Goal: Task Accomplishment & Management: Complete application form

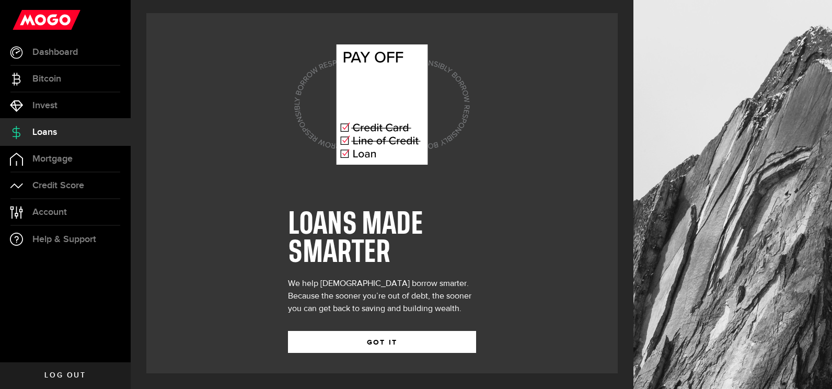
click at [344, 153] on g at bounding box center [380, 105] width 184 height 128
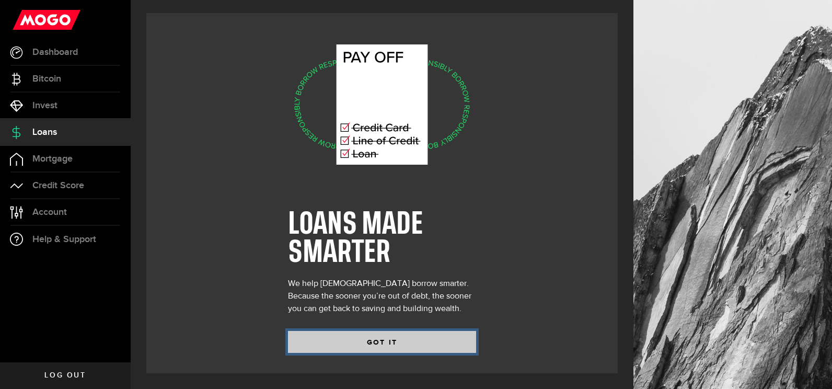
click at [368, 340] on button "GOT IT" at bounding box center [382, 342] width 188 height 22
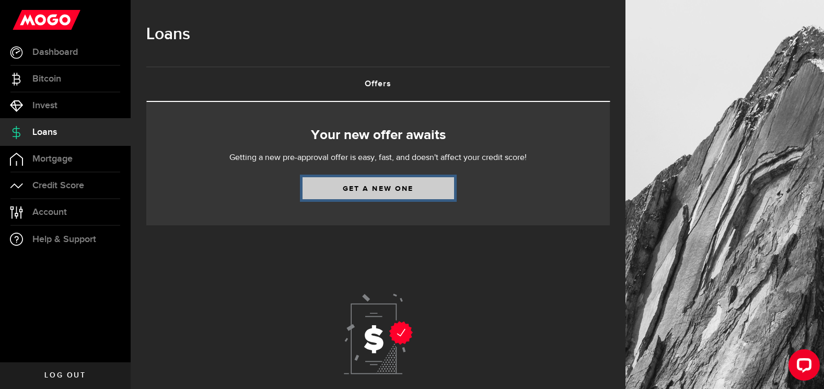
click at [356, 187] on link "Get a new one" at bounding box center [379, 188] width 152 height 22
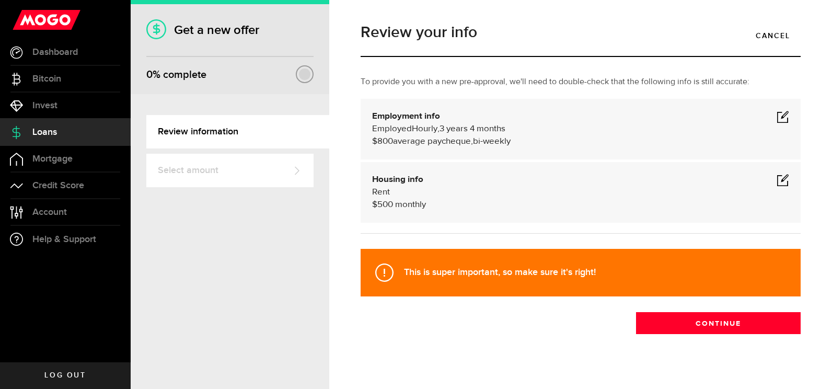
click at [197, 171] on link "Select amount" at bounding box center [229, 170] width 167 height 33
click at [253, 121] on link "Review information" at bounding box center [237, 131] width 183 height 33
click at [307, 75] on div at bounding box center [304, 73] width 11 height 11
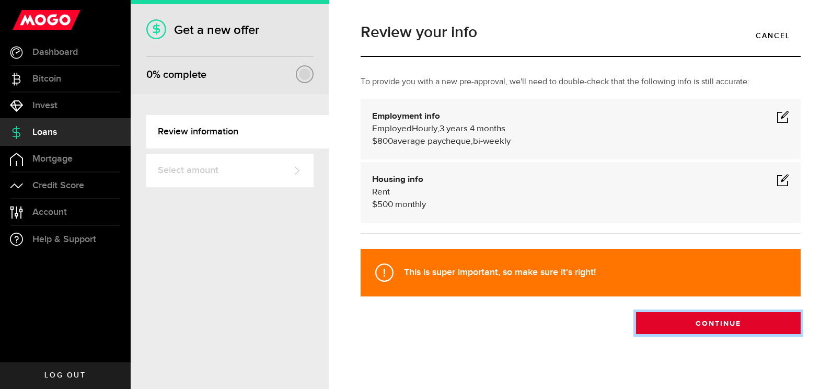
click at [661, 328] on button "Continue" at bounding box center [718, 323] width 165 height 22
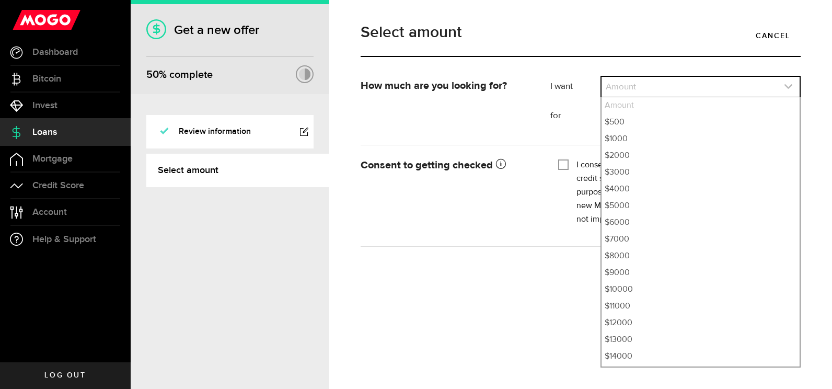
click at [630, 85] on link "expand select" at bounding box center [701, 87] width 198 height 20
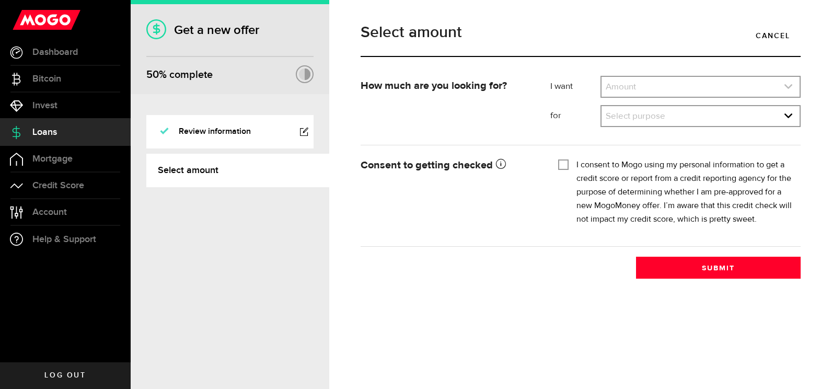
click at [630, 85] on link "expand select" at bounding box center [701, 87] width 198 height 20
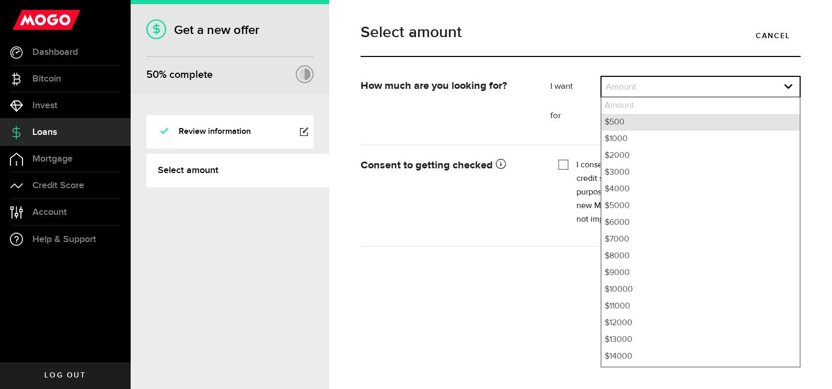
click at [623, 122] on li "$500" at bounding box center [701, 122] width 198 height 17
select select "500"
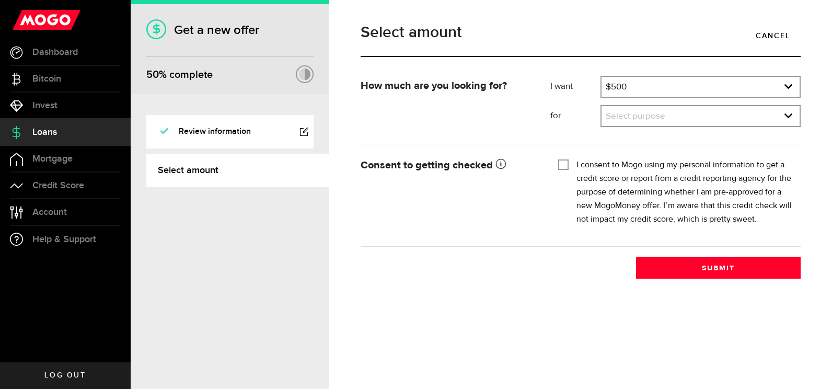
click at [599, 120] on label "for" at bounding box center [575, 116] width 50 height 13
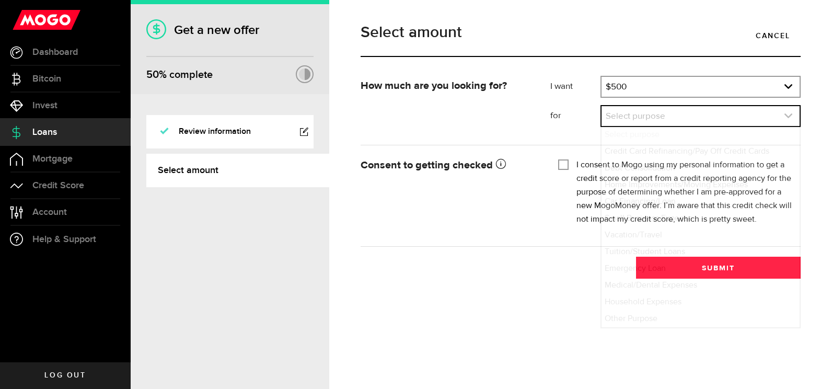
click at [690, 118] on link "expand select" at bounding box center [701, 116] width 198 height 20
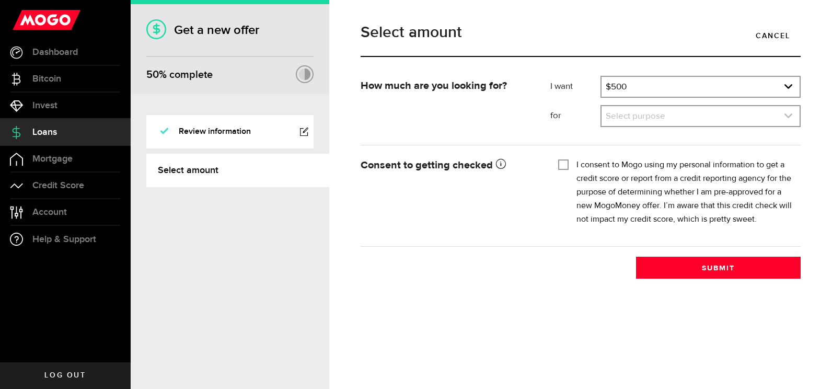
click at [690, 118] on link "expand select" at bounding box center [701, 116] width 198 height 20
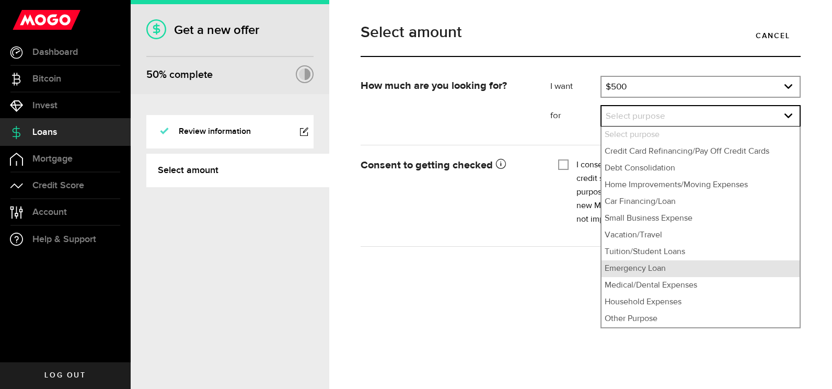
click at [640, 269] on li "Emergency Loan" at bounding box center [701, 268] width 198 height 17
select select "Emergency Loan"
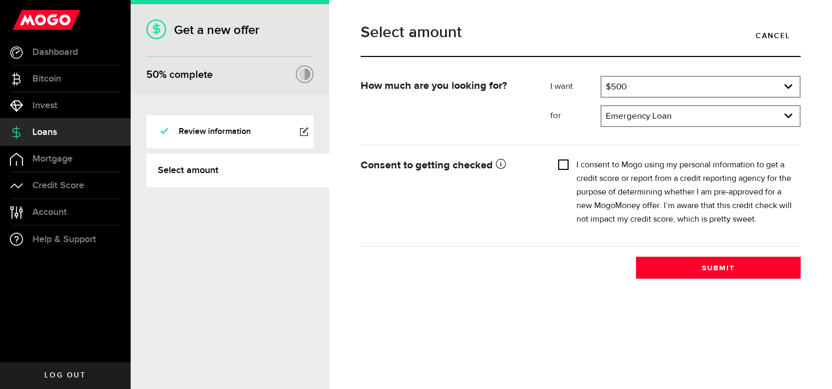
click at [564, 163] on input "I consent to Mogo using my personal information to get a credit score or report…" at bounding box center [563, 163] width 10 height 10
checkbox input "true"
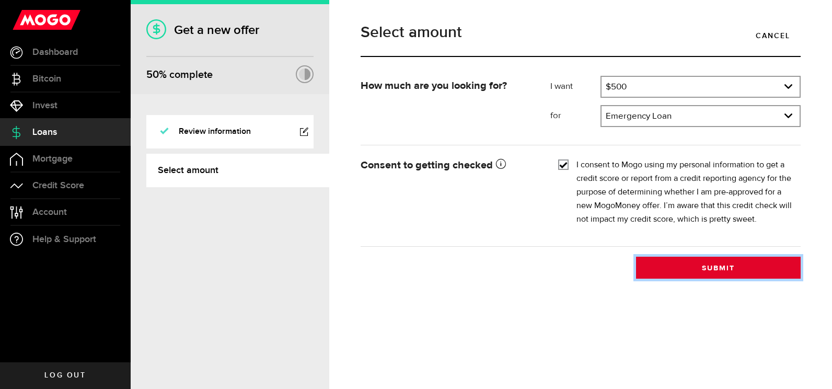
click at [700, 273] on button "Submit" at bounding box center [718, 268] width 165 height 22
